Goal: Navigation & Orientation: Find specific page/section

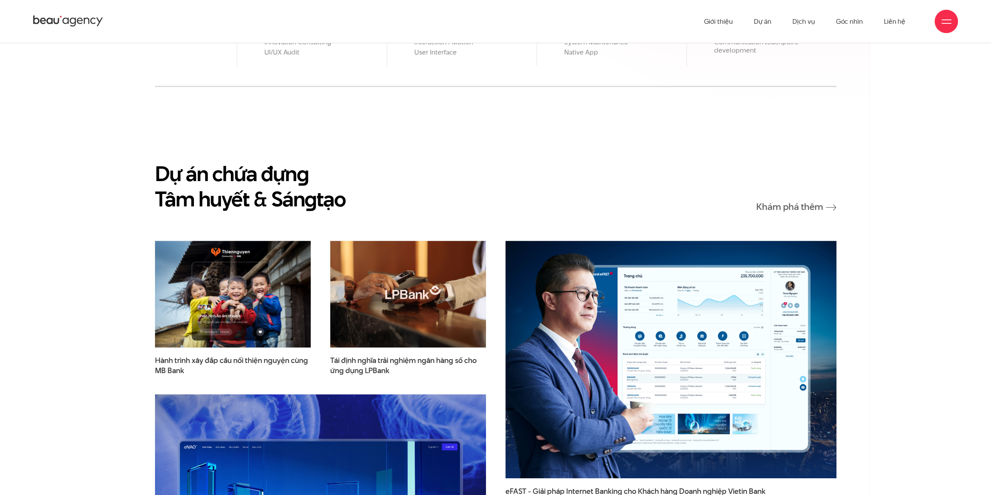
scroll to position [976, 0]
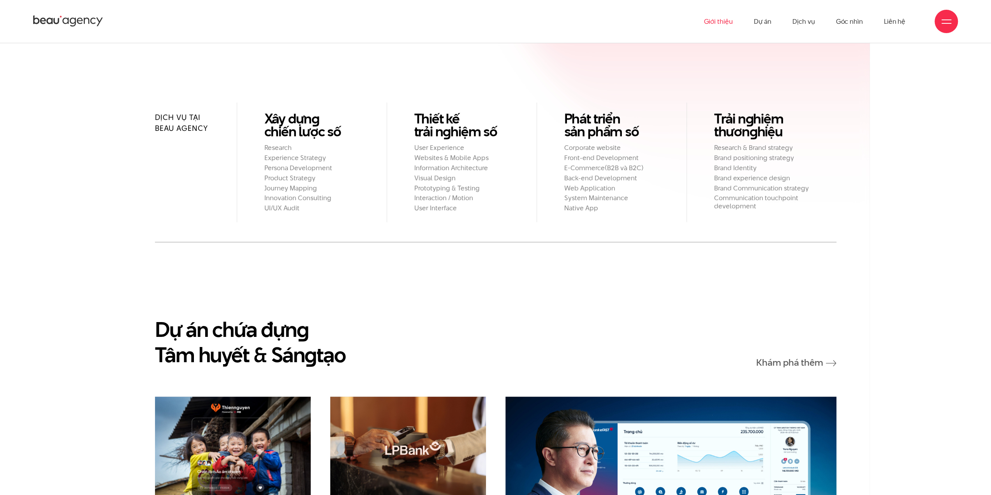
click at [717, 22] on link "Giới thiệu" at bounding box center [717, 21] width 29 height 43
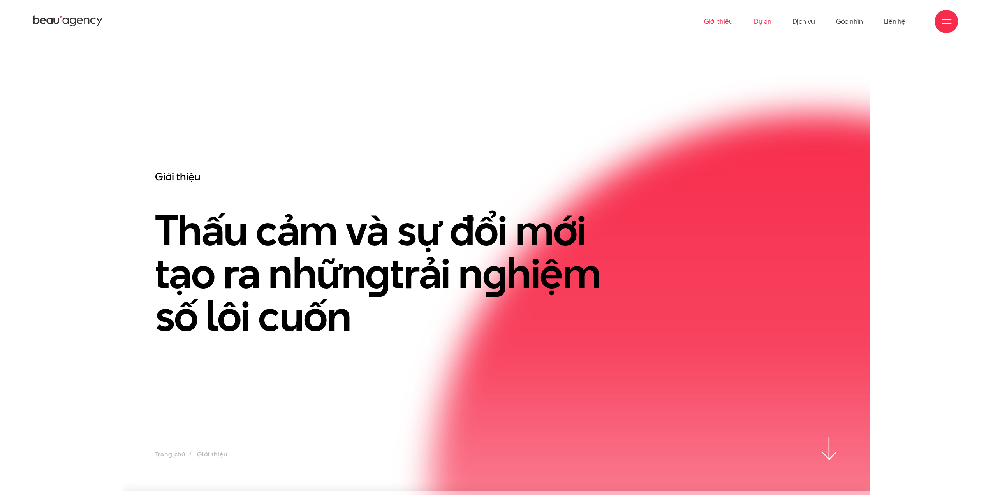
click at [761, 24] on link "Dự án" at bounding box center [762, 21] width 18 height 43
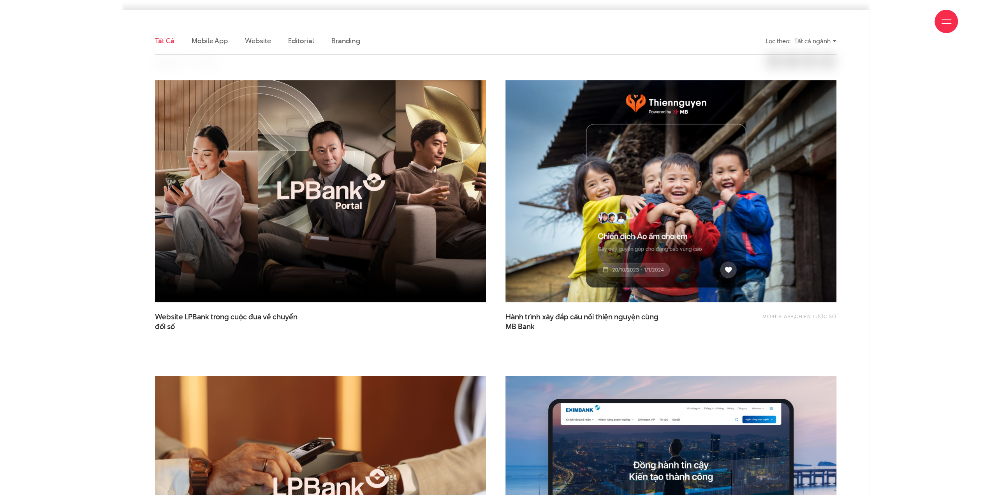
scroll to position [234, 0]
